Goal: Task Accomplishment & Management: Use online tool/utility

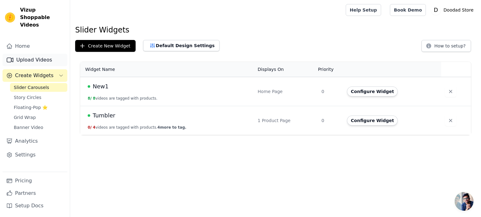
click at [30, 54] on link "Upload Videos" at bounding box center [35, 60] width 65 height 13
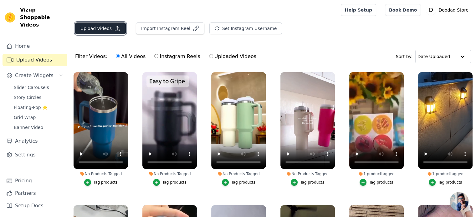
click at [114, 27] on icon "button" at bounding box center [117, 28] width 6 height 6
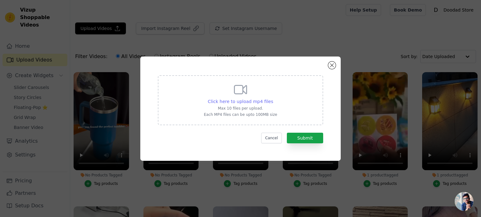
click at [242, 104] on span "Click here to upload mp4 files" at bounding box center [240, 101] width 65 height 5
click at [272, 99] on input "Click here to upload mp4 files Max 10 files per upload. Each MP4 files can be u…" at bounding box center [272, 98] width 0 height 0
type input "C:\fakepath\Hair Density and Growth-Stimulating Scalp Massager™ 6 Months Warran…"
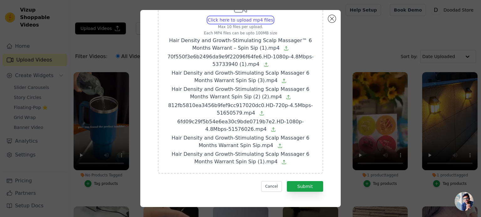
scroll to position [37, 0]
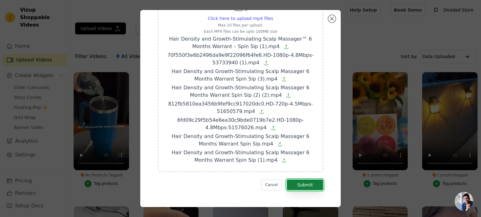
click at [306, 182] on button "Submit" at bounding box center [305, 185] width 36 height 11
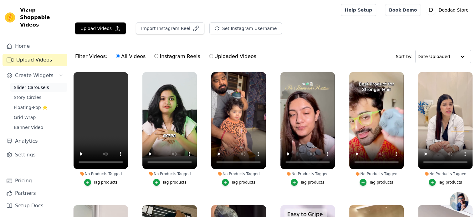
click at [45, 83] on link "Slider Carousels" at bounding box center [38, 87] width 57 height 9
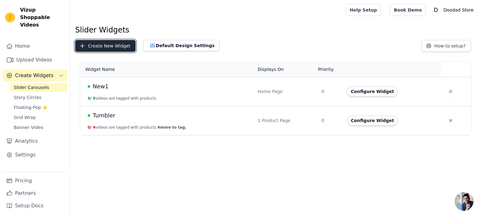
click at [104, 46] on button "Create New Widget" at bounding box center [105, 46] width 60 height 12
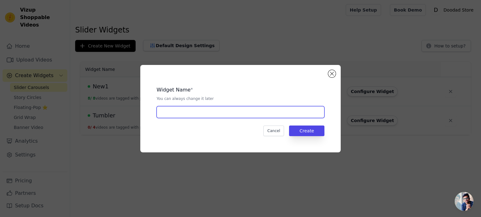
click at [184, 113] on input "text" at bounding box center [240, 112] width 168 height 12
type input "s"
type input "Scalp Massager"
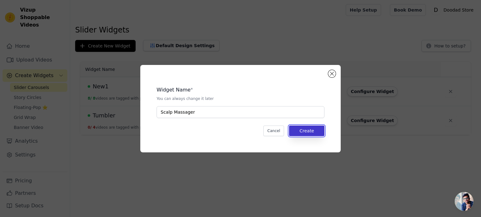
click at [309, 130] on button "Create" at bounding box center [306, 131] width 35 height 11
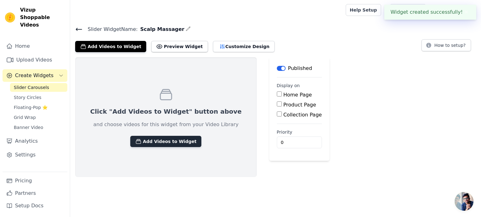
click at [166, 142] on button "Add Videos to Widget" at bounding box center [165, 141] width 71 height 11
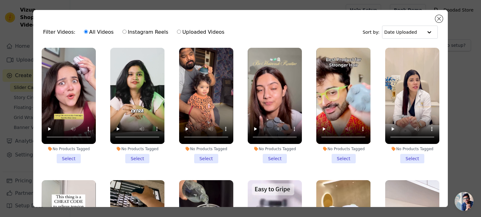
click at [70, 156] on li "No Products Tagged Select" at bounding box center [69, 106] width 54 height 116
click at [0, 0] on input "No Products Tagged Select" at bounding box center [0, 0] width 0 height 0
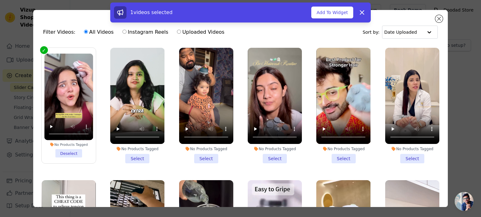
click at [133, 157] on li "No Products Tagged Select" at bounding box center [137, 106] width 54 height 116
click at [0, 0] on input "No Products Tagged Select" at bounding box center [0, 0] width 0 height 0
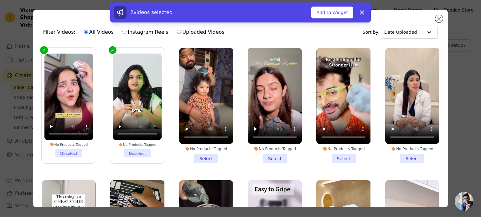
click at [197, 156] on li "No Products Tagged Select" at bounding box center [206, 106] width 54 height 116
click at [0, 0] on input "No Products Tagged Select" at bounding box center [0, 0] width 0 height 0
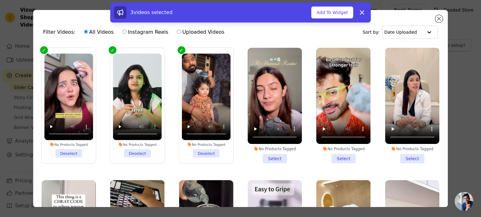
click at [267, 151] on li "No Products Tagged Select" at bounding box center [274, 106] width 54 height 116
click at [0, 0] on input "No Products Tagged Select" at bounding box center [0, 0] width 0 height 0
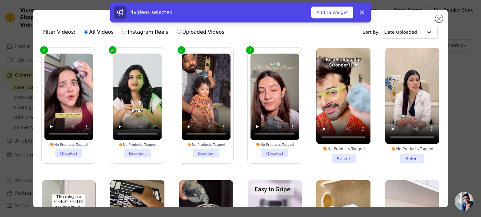
click at [335, 158] on li "No Products Tagged Select" at bounding box center [343, 106] width 54 height 116
click at [0, 0] on input "No Products Tagged Select" at bounding box center [0, 0] width 0 height 0
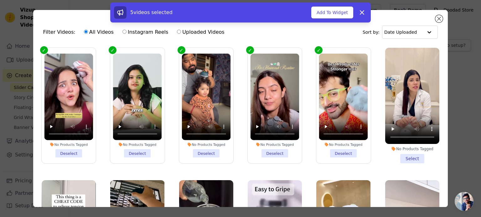
click at [399, 153] on li "No Products Tagged Select" at bounding box center [412, 106] width 54 height 116
click at [0, 0] on input "No Products Tagged Select" at bounding box center [0, 0] width 0 height 0
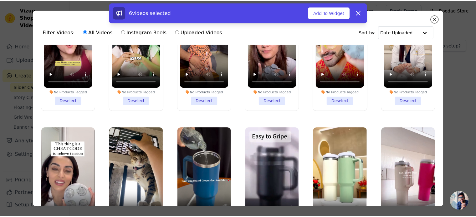
scroll to position [94, 0]
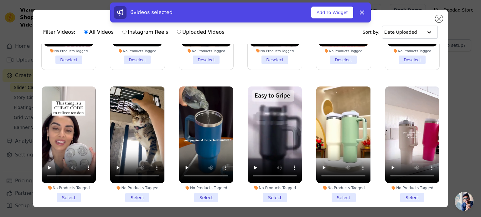
click at [70, 190] on li "No Products Tagged Select" at bounding box center [69, 145] width 54 height 116
click at [0, 0] on input "No Products Tagged Select" at bounding box center [0, 0] width 0 height 0
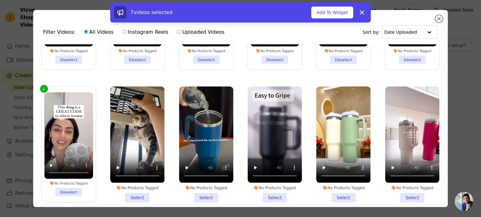
click at [133, 192] on li "No Products Tagged Select" at bounding box center [137, 145] width 54 height 116
click at [0, 0] on input "No Products Tagged Select" at bounding box center [0, 0] width 0 height 0
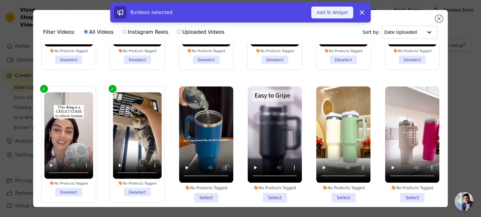
click at [331, 13] on button "Add To Widget" at bounding box center [332, 13] width 42 height 12
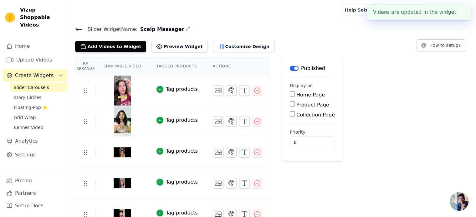
click at [290, 105] on input "Product Page" at bounding box center [292, 104] width 5 height 5
checkbox input "true"
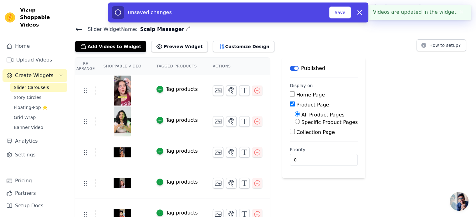
click at [315, 125] on label "Specific Product Pages" at bounding box center [329, 123] width 56 height 6
click at [300, 124] on input "Specific Product Pages" at bounding box center [297, 121] width 5 height 5
radio input "true"
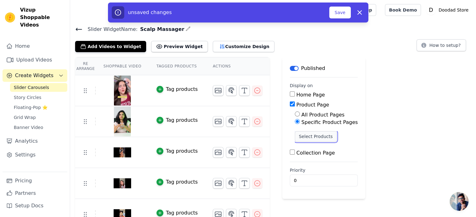
click at [317, 135] on button "Select Products" at bounding box center [316, 136] width 42 height 11
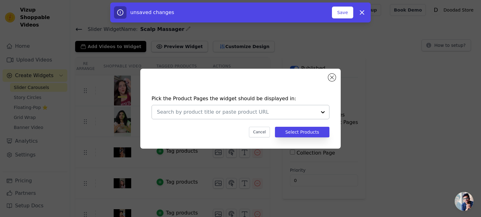
click at [287, 110] on input "text" at bounding box center [237, 113] width 160 height 8
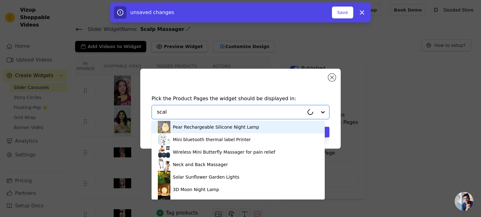
type input "scalp"
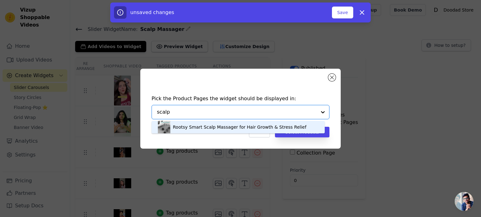
click at [252, 127] on div "Rootsy Smart Scalp Massager for Hair Growth & Stress Relief" at bounding box center [239, 127] width 133 height 6
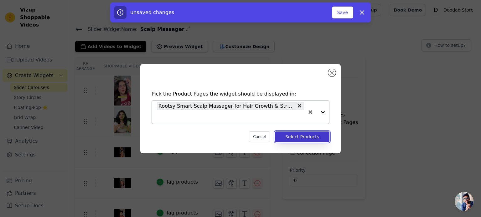
click at [306, 137] on button "Select Products" at bounding box center [302, 137] width 54 height 11
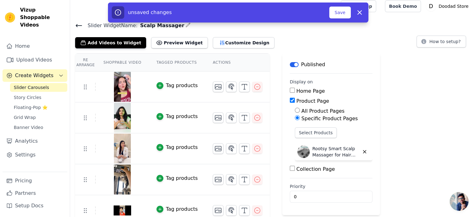
scroll to position [0, 0]
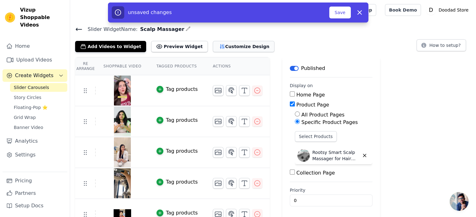
click at [222, 47] on button "Customize Design" at bounding box center [244, 46] width 62 height 11
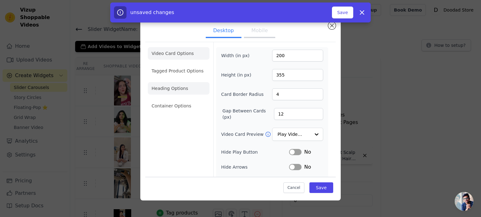
click at [169, 93] on li "Heading Options" at bounding box center [179, 88] width 62 height 13
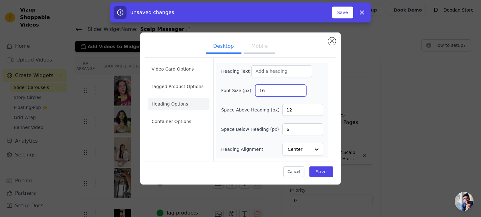
drag, startPoint x: 273, startPoint y: 91, endPoint x: 257, endPoint y: 87, distance: 17.2
click at [257, 87] on input "16" at bounding box center [280, 91] width 51 height 12
type input "30"
click at [318, 84] on div "Heading Text Font Size (px) 30 Space Above Heading (px) 12 Space Below Heading …" at bounding box center [272, 110] width 102 height 91
click at [281, 69] on input "Heading Text" at bounding box center [281, 71] width 61 height 12
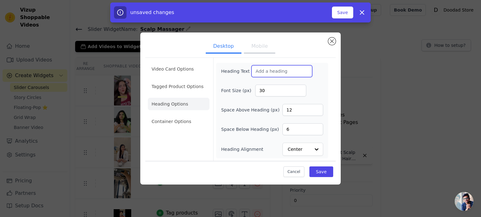
click at [282, 69] on input "Heading Text" at bounding box center [281, 71] width 61 height 12
click at [260, 50] on button "Mobile" at bounding box center [259, 47] width 31 height 14
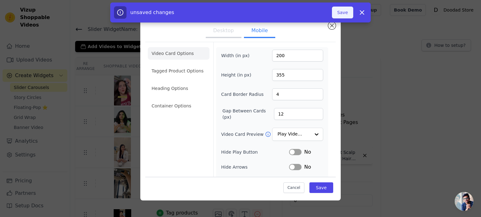
click at [341, 13] on button "Save" at bounding box center [342, 13] width 21 height 12
click at [346, 16] on button "Save" at bounding box center [342, 13] width 21 height 12
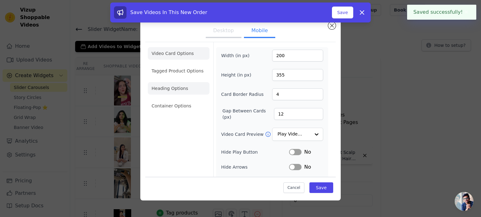
click at [180, 87] on li "Heading Options" at bounding box center [179, 88] width 62 height 13
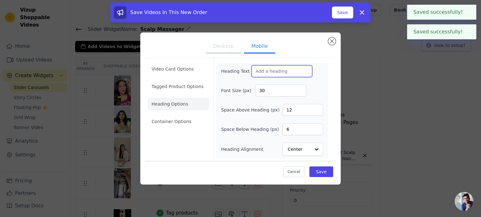
click at [280, 76] on input "Heading Text" at bounding box center [281, 71] width 61 height 12
click at [360, 10] on icon at bounding box center [362, 13] width 8 height 8
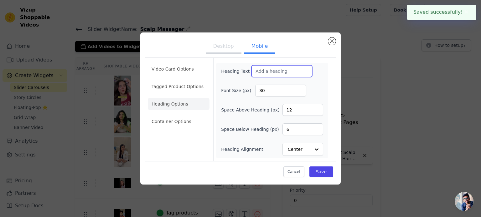
click at [277, 68] on input "Heading Text" at bounding box center [281, 71] width 61 height 12
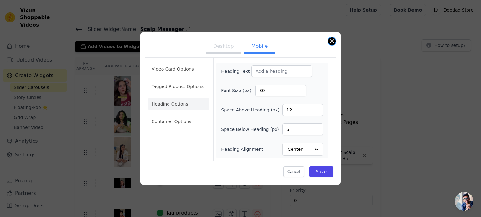
click at [329, 40] on button "Close modal" at bounding box center [332, 42] width 8 height 8
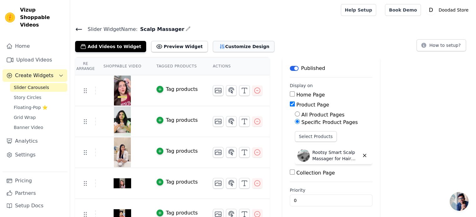
click at [223, 47] on button "Customize Design" at bounding box center [244, 46] width 62 height 11
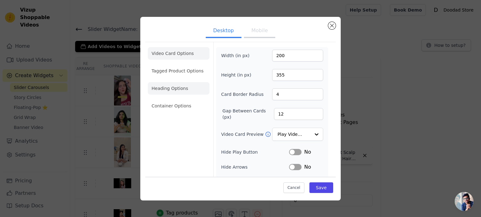
click at [173, 84] on li "Heading Options" at bounding box center [179, 88] width 62 height 13
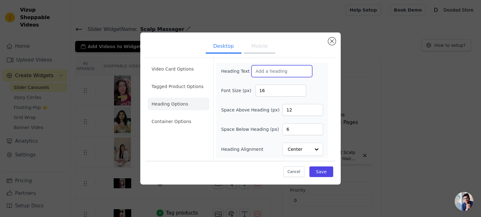
click at [282, 69] on input "Heading Text" at bounding box center [281, 71] width 61 height 12
click at [319, 73] on div "Heading Text" at bounding box center [272, 71] width 102 height 12
click at [270, 72] on input "Heading Text" at bounding box center [281, 71] width 61 height 12
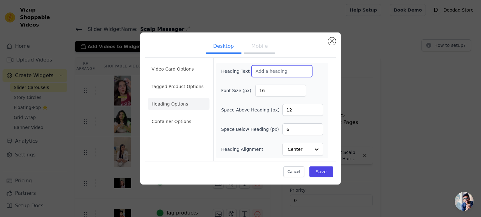
click at [270, 72] on input "Heading Text" at bounding box center [281, 71] width 61 height 12
click at [249, 46] on button "Mobile" at bounding box center [259, 47] width 31 height 14
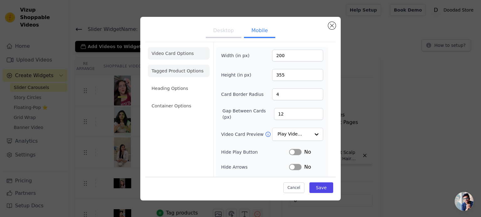
click at [176, 92] on li "Heading Options" at bounding box center [179, 88] width 62 height 13
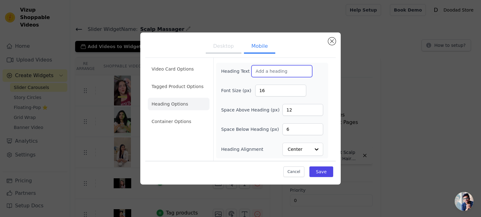
click at [272, 76] on input "Heading Text" at bounding box center [281, 71] width 61 height 12
click at [334, 44] on button "Close modal" at bounding box center [332, 42] width 8 height 8
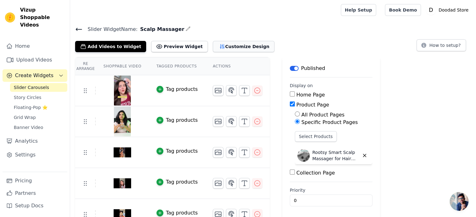
click at [227, 50] on button "Customize Design" at bounding box center [244, 46] width 62 height 11
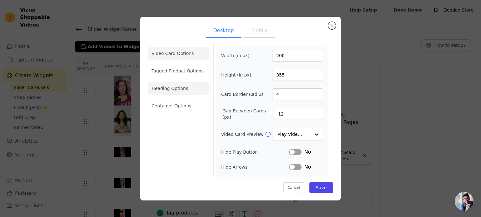
click at [177, 85] on li "Heading Options" at bounding box center [179, 88] width 62 height 13
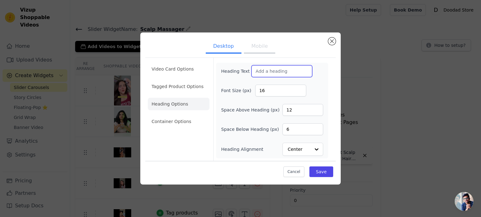
click at [270, 74] on input "Heading Text" at bounding box center [281, 71] width 61 height 12
click at [330, 43] on button "Close modal" at bounding box center [332, 42] width 8 height 8
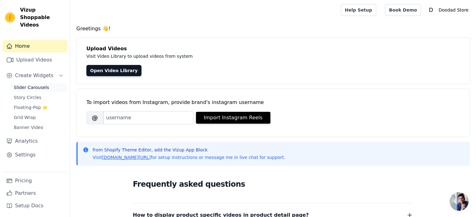
click at [33, 84] on span "Slider Carousels" at bounding box center [31, 87] width 35 height 6
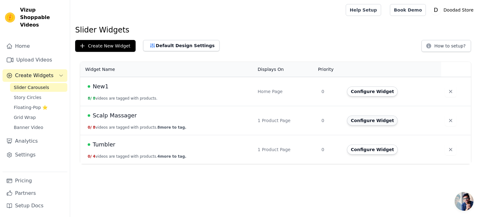
click at [374, 121] on button "Configure Widget" at bounding box center [372, 121] width 51 height 10
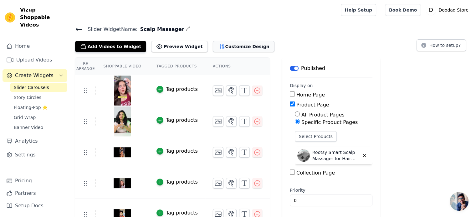
click at [230, 44] on button "Customize Design" at bounding box center [244, 46] width 62 height 11
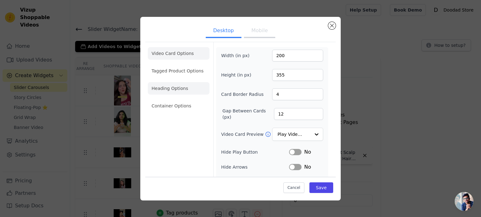
click at [181, 88] on li "Heading Options" at bounding box center [179, 88] width 62 height 13
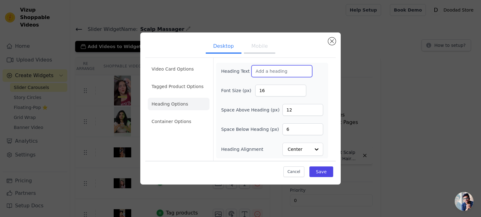
click at [279, 71] on input "Heading Text" at bounding box center [281, 71] width 61 height 12
paste input "text"
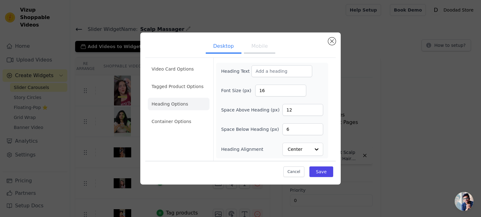
click at [258, 51] on button "Mobile" at bounding box center [259, 47] width 31 height 14
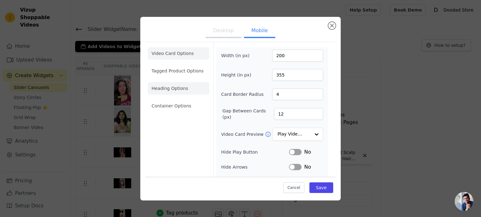
click at [183, 85] on li "Heading Options" at bounding box center [179, 88] width 62 height 13
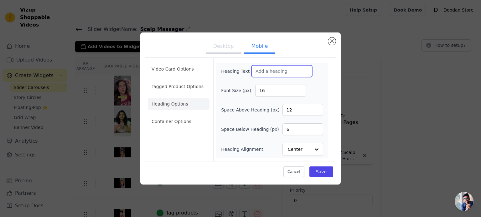
paste input "text"
click at [353, 108] on div "Desktop Mobile Video Card Options Tagged Product Options Heading Options Contai…" at bounding box center [240, 109] width 461 height 172
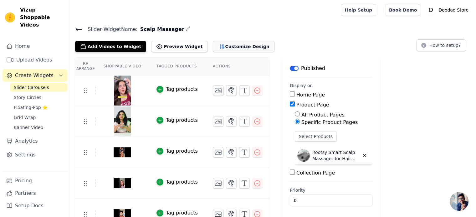
click at [214, 43] on button "Customize Design" at bounding box center [244, 46] width 62 height 11
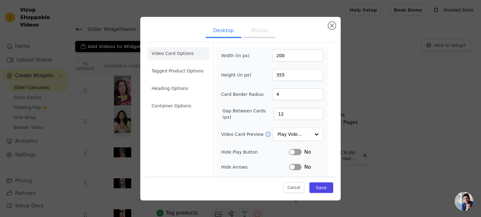
click at [257, 32] on button "Mobile" at bounding box center [259, 31] width 31 height 14
click at [193, 83] on li "Heading Options" at bounding box center [179, 88] width 62 height 13
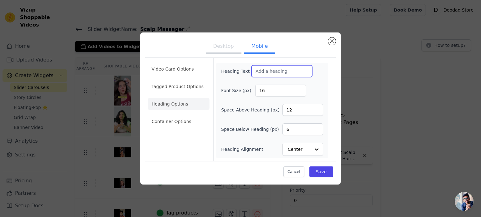
click at [272, 73] on input "Heading Text" at bounding box center [281, 71] width 61 height 12
click at [333, 42] on button "Close modal" at bounding box center [332, 42] width 8 height 8
